Goal: Transaction & Acquisition: Obtain resource

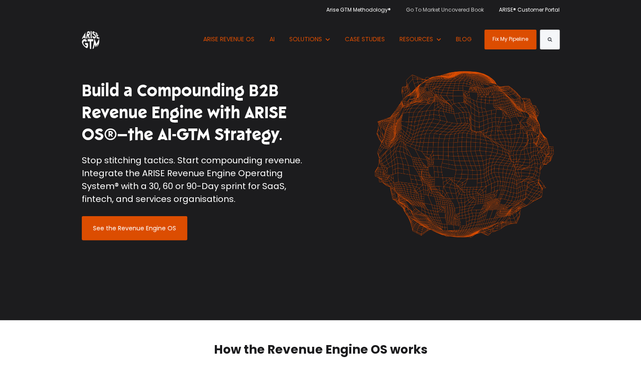
click at [460, 12] on link "Go To Market Uncovered Book" at bounding box center [444, 9] width 91 height 19
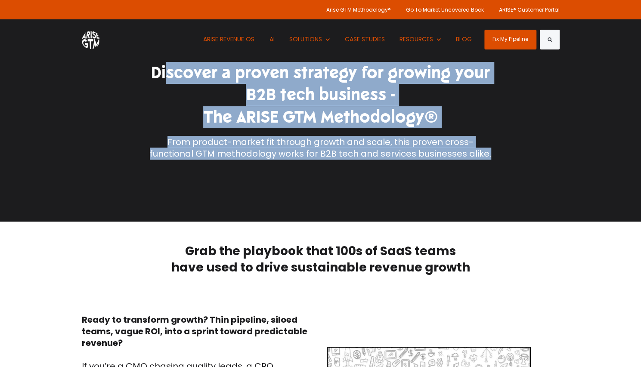
drag, startPoint x: 145, startPoint y: 72, endPoint x: 473, endPoint y: 192, distance: 349.3
click at [473, 193] on div "Discover a proven strategy for growing your B2B tech business - The ARISE GTM M…" at bounding box center [320, 111] width 358 height 222
click at [473, 191] on div "Discover a proven strategy for growing your B2B tech business - The ARISE GTM M…" at bounding box center [321, 111] width 346 height 222
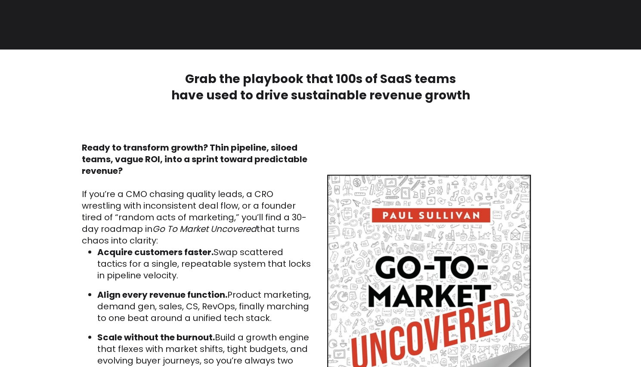
scroll to position [344, 0]
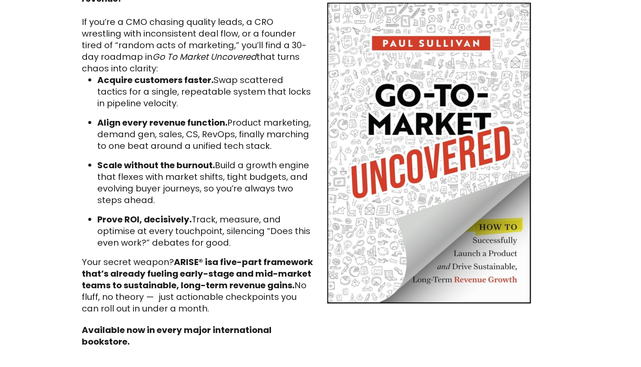
click at [157, 154] on ul "Acquire customers faster. Swap scattered tactics for a single, repeatable syste…" at bounding box center [198, 161] width 232 height 174
